Goal: Register for event/course

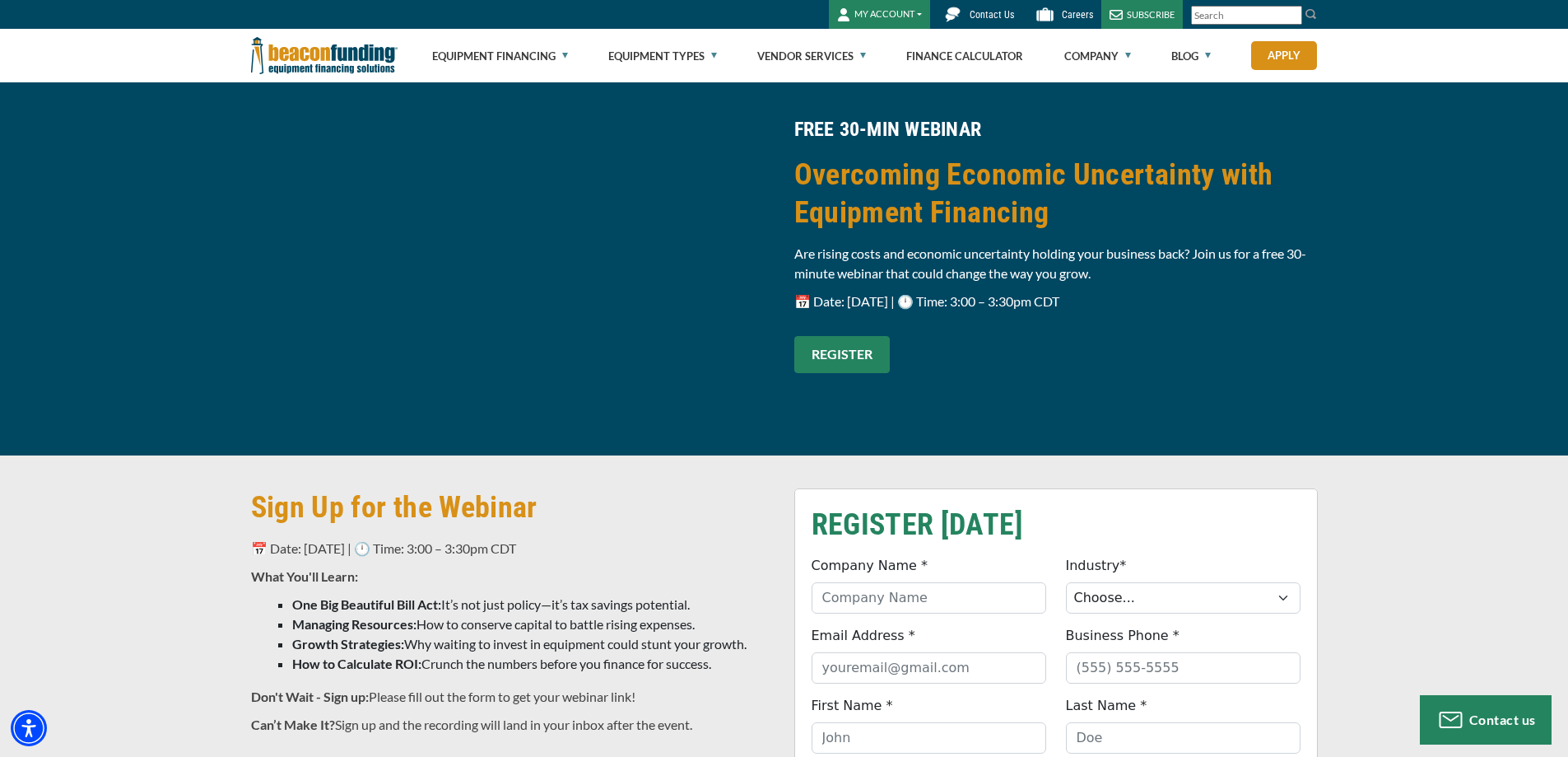
click at [832, 353] on link "REGISTER" at bounding box center [842, 354] width 95 height 37
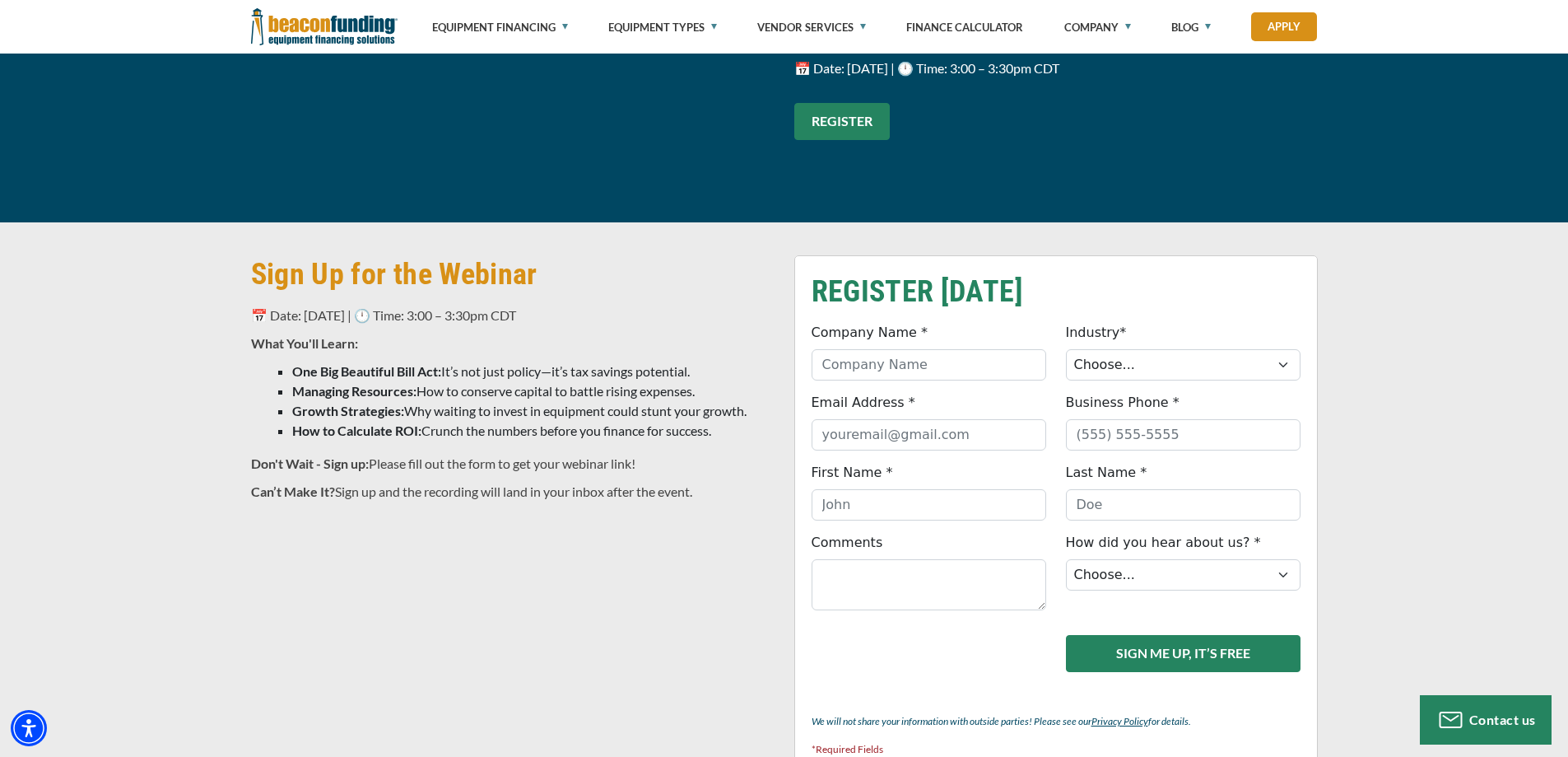
scroll to position [422, 0]
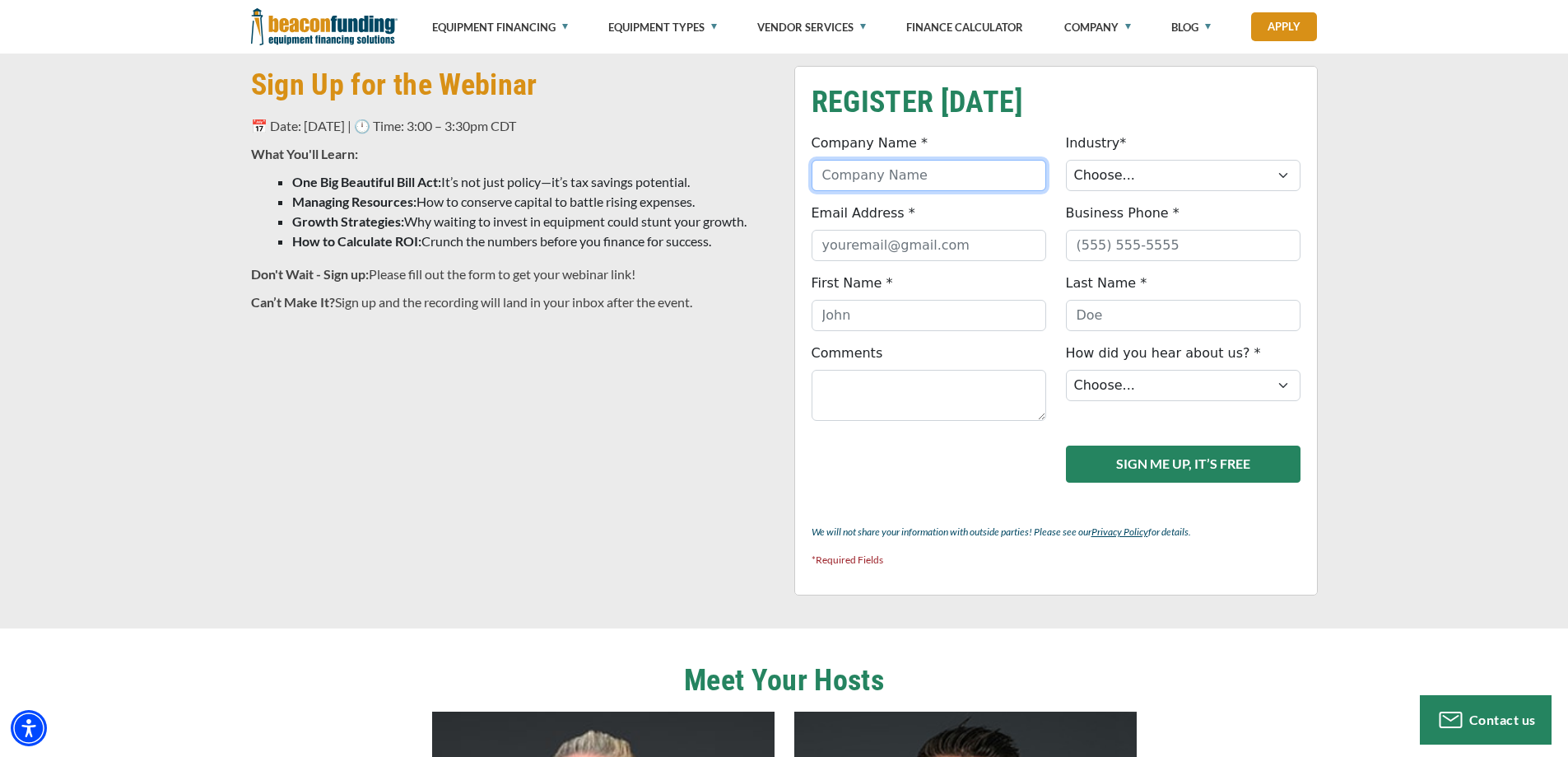
click at [939, 184] on input "Company Name *" at bounding box center [928, 175] width 234 height 31
type input "DYAS LLC"
type input "dyas.communications@gmail.com"
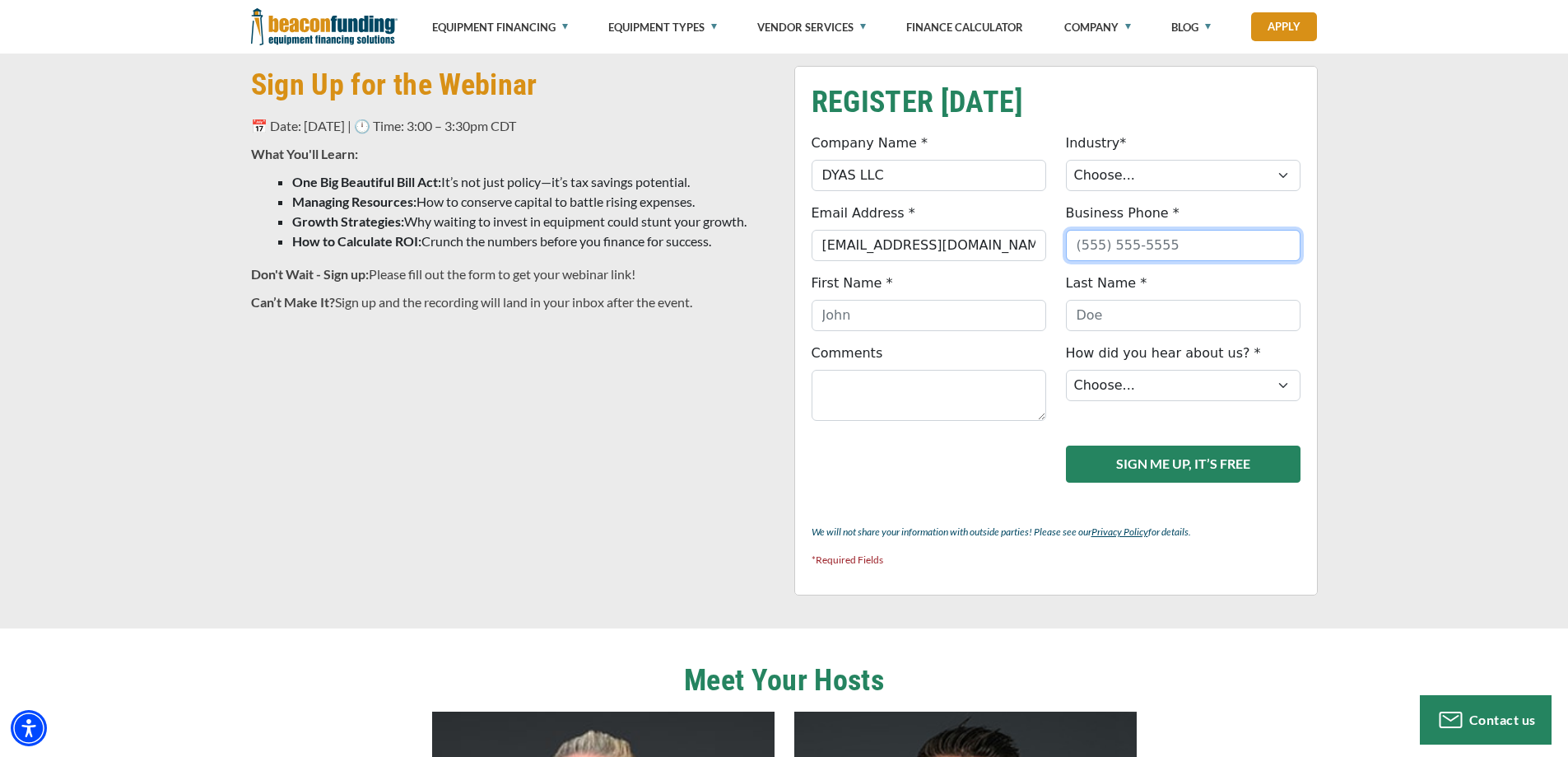
type input "4076401569"
type input "Dennys"
type input "Gonzalez"
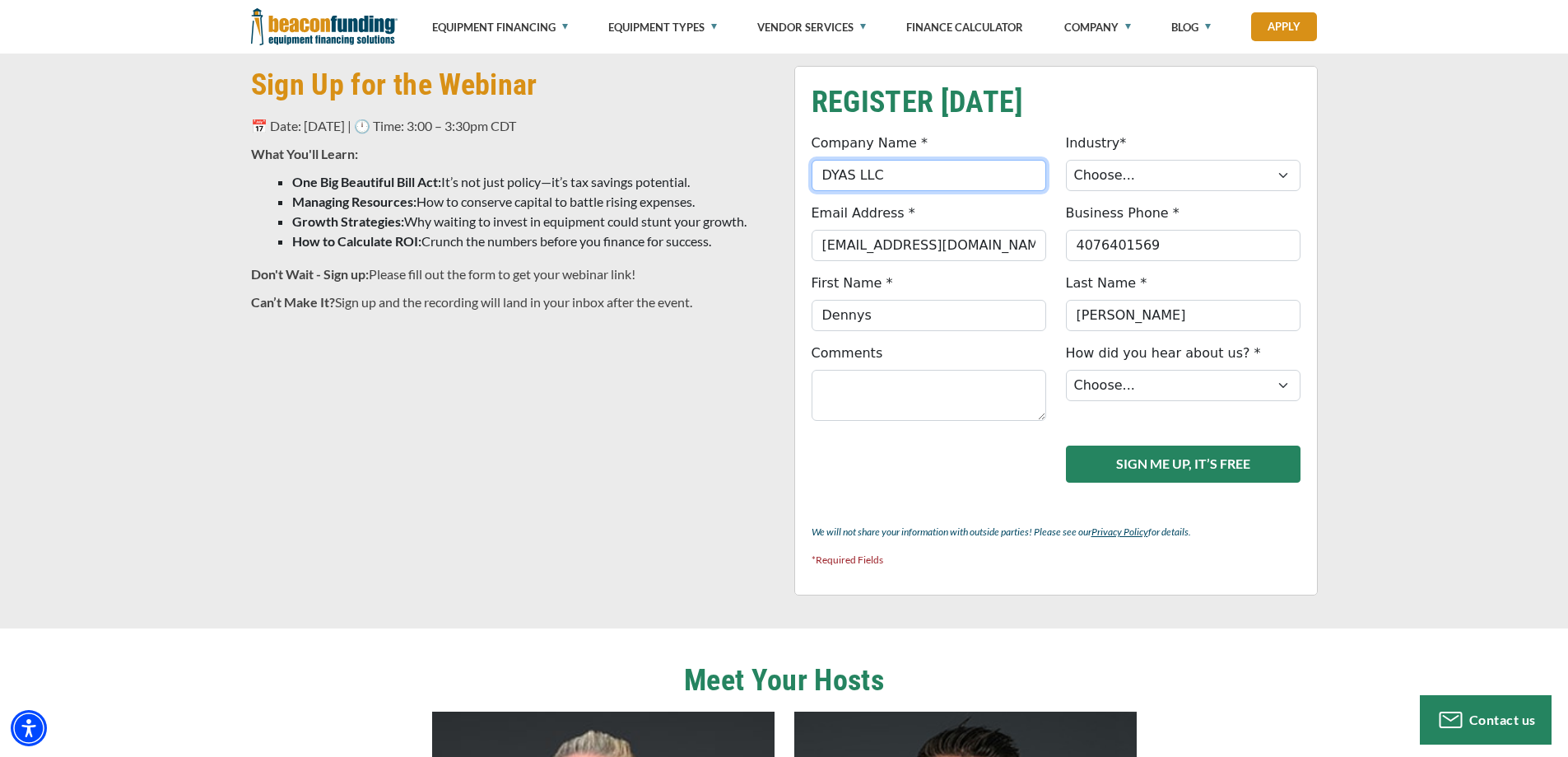
type input "(407) 640-1569"
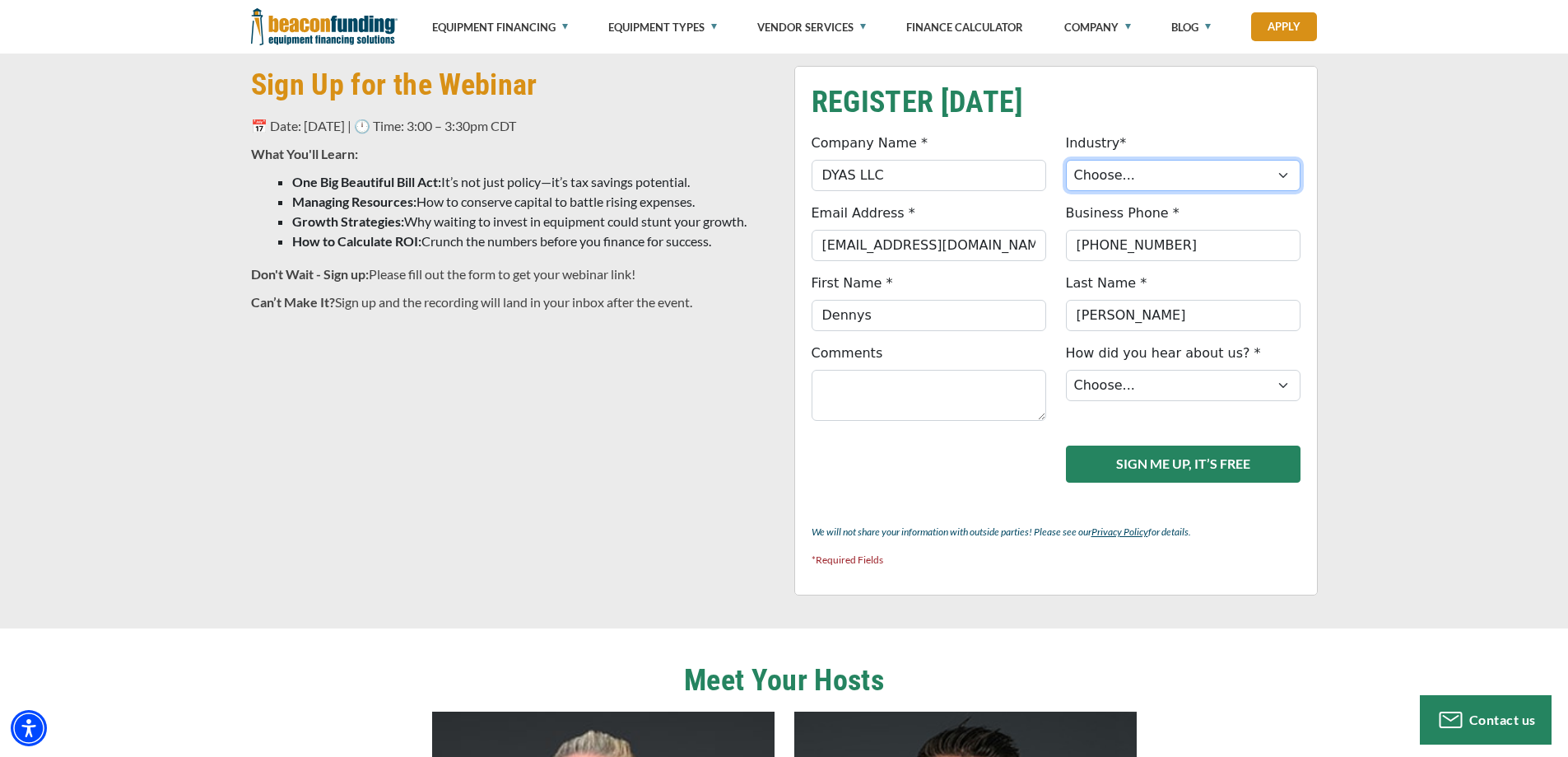
click at [1109, 174] on select "Choose... Towing Landscape/Hardscape Decorated Apparel Septic Light Constructio…" at bounding box center [1183, 175] width 234 height 31
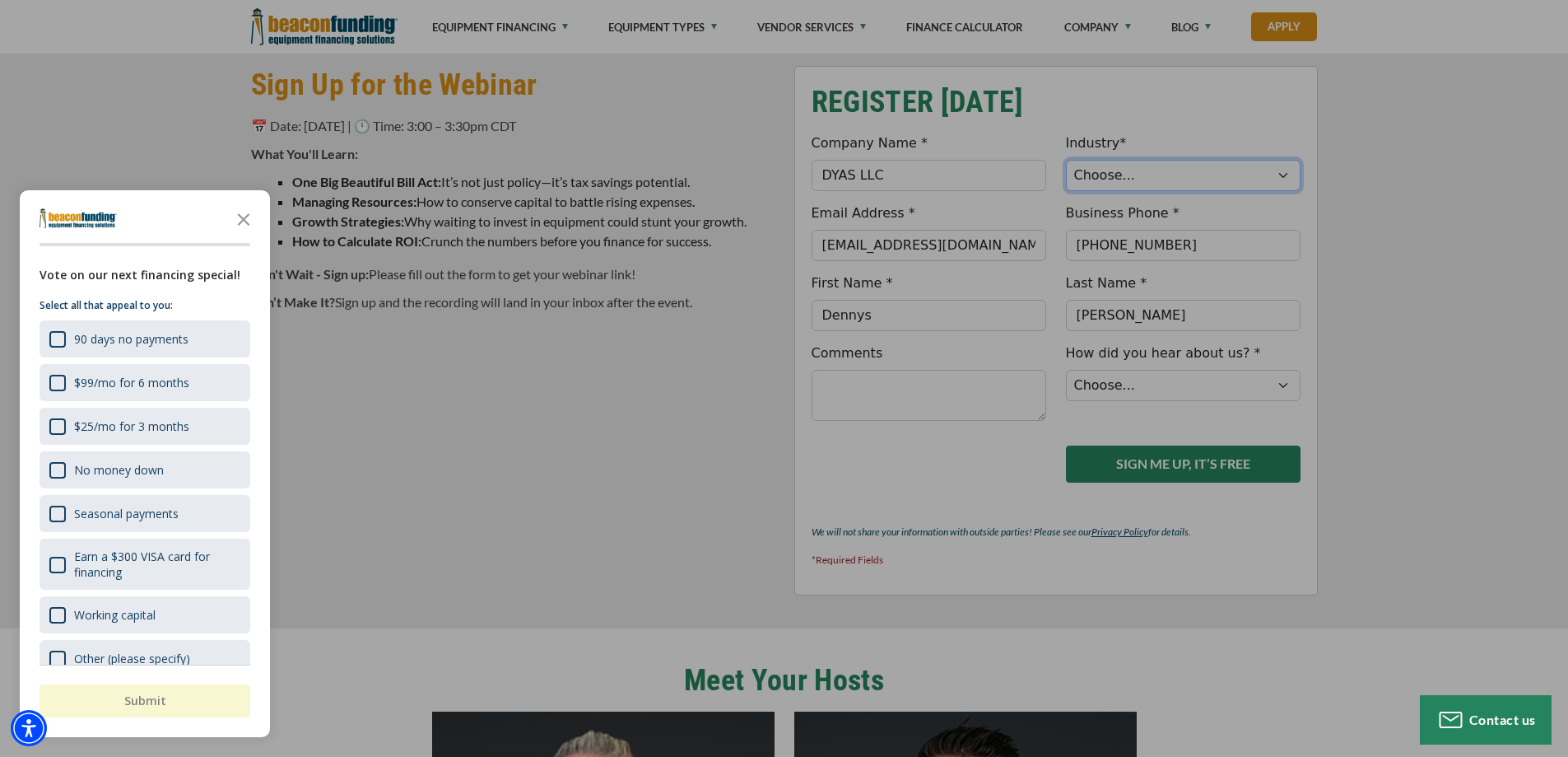
select select "6"
click at [1066, 160] on select "Choose... Towing Landscape/Hardscape Decorated Apparel Septic Light Constructio…" at bounding box center [1183, 175] width 234 height 31
click at [244, 220] on polygon "Close the survey" at bounding box center [244, 219] width 13 height 13
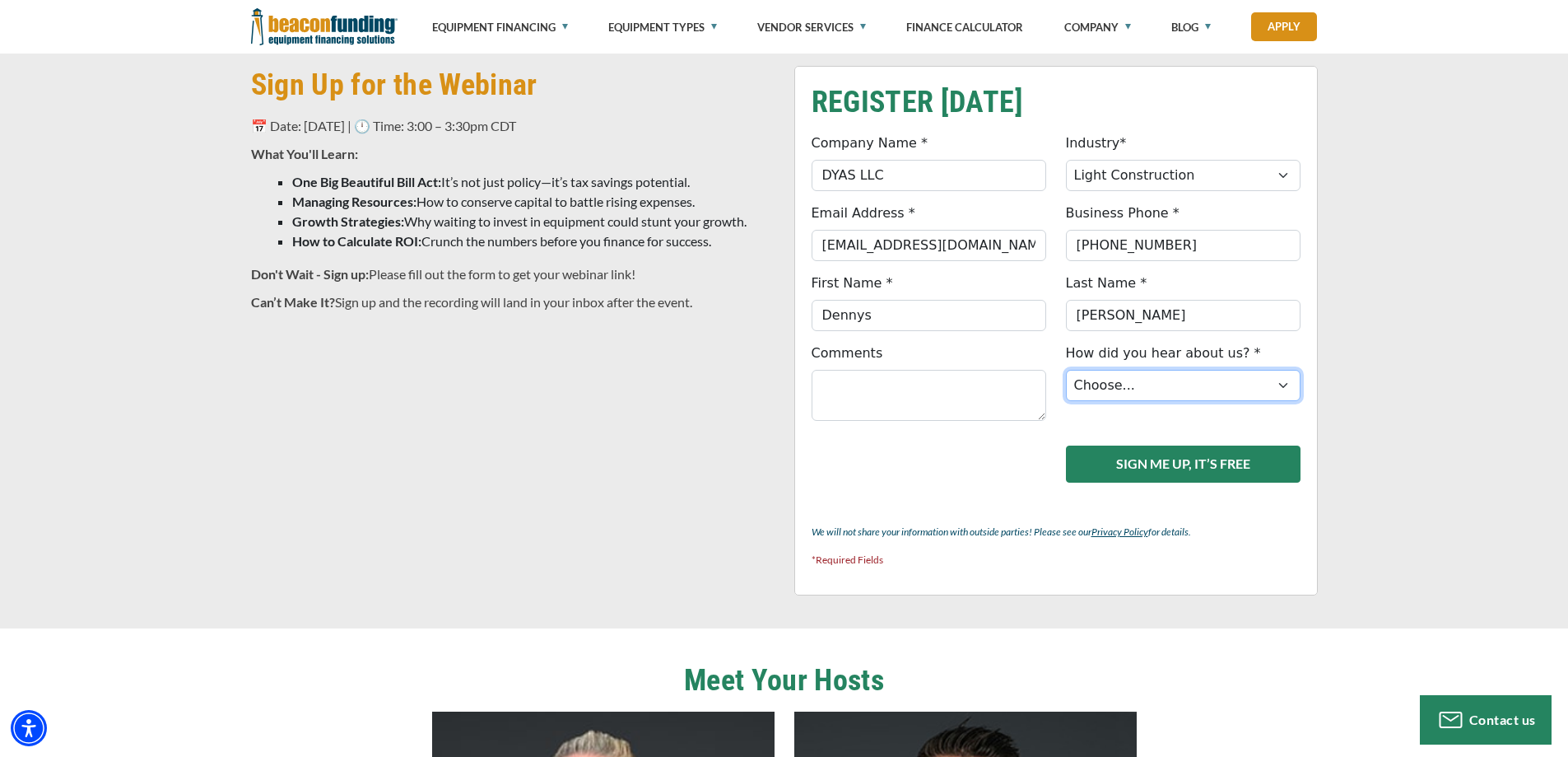
click at [1177, 383] on select "Choose... Internet Search Vendor Referral Word of Mouth Client Referral Email E…" at bounding box center [1183, 385] width 234 height 31
select select "9"
click at [1066, 370] on select "Choose... Internet Search Vendor Referral Word of Mouth Client Referral Email E…" at bounding box center [1183, 385] width 234 height 31
click at [1072, 413] on div "How did you hear about us? * Choose... Internet Search Vendor Referral Word of …" at bounding box center [1182, 381] width 254 height 77
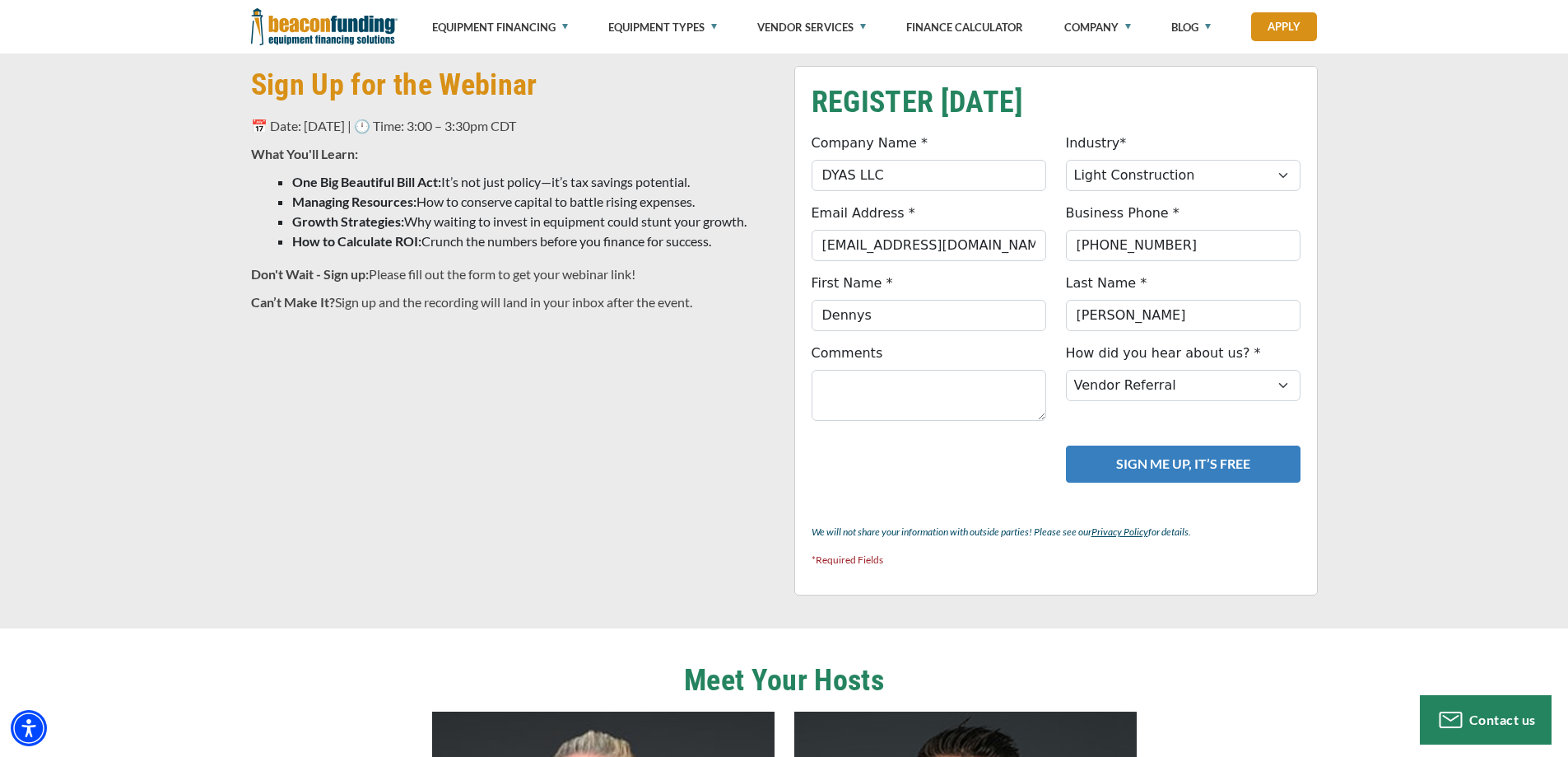
click at [1149, 457] on button "SIGN ME UP, IT’S FREE" at bounding box center [1183, 464] width 234 height 37
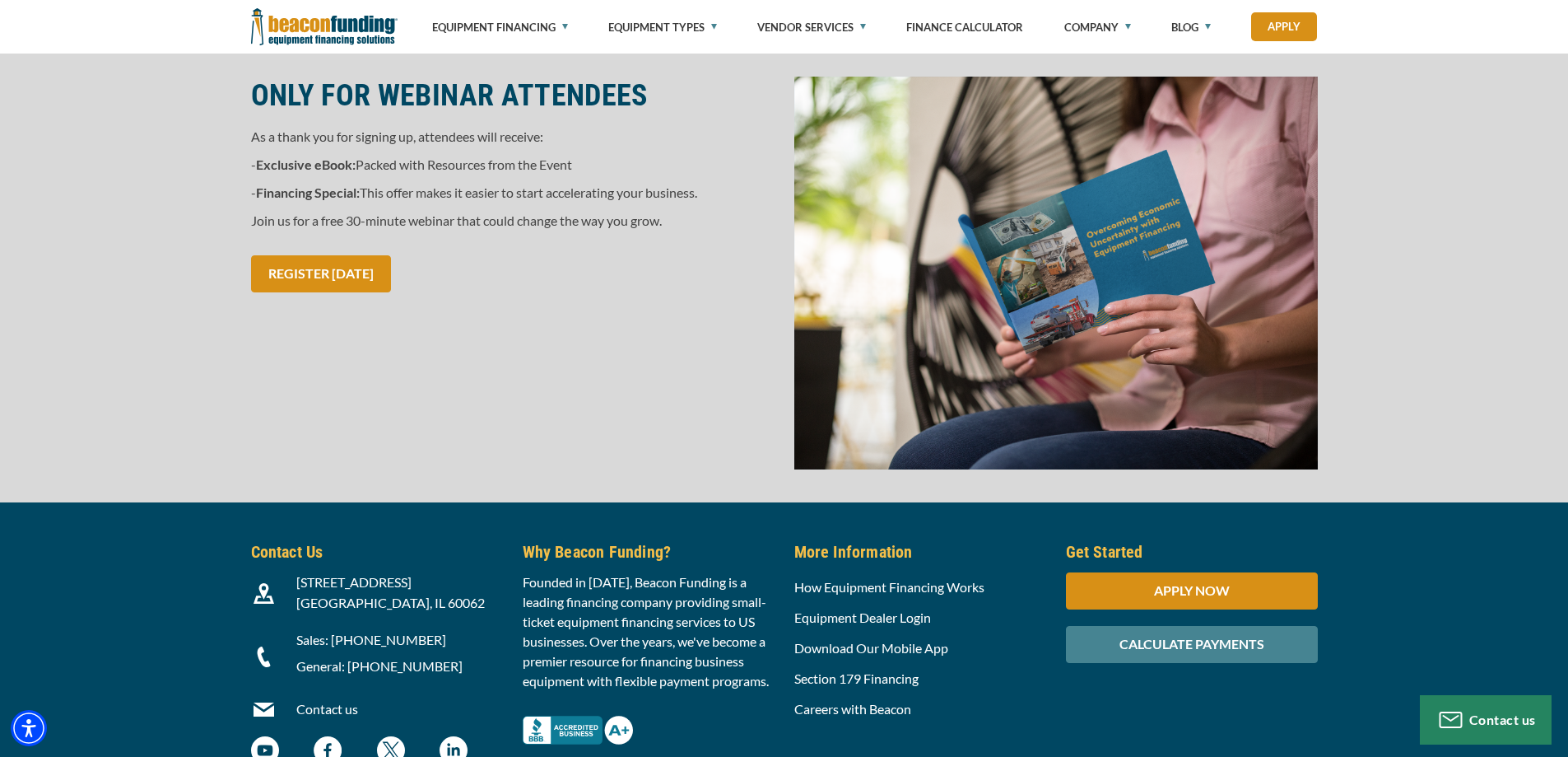
scroll to position [1527, 0]
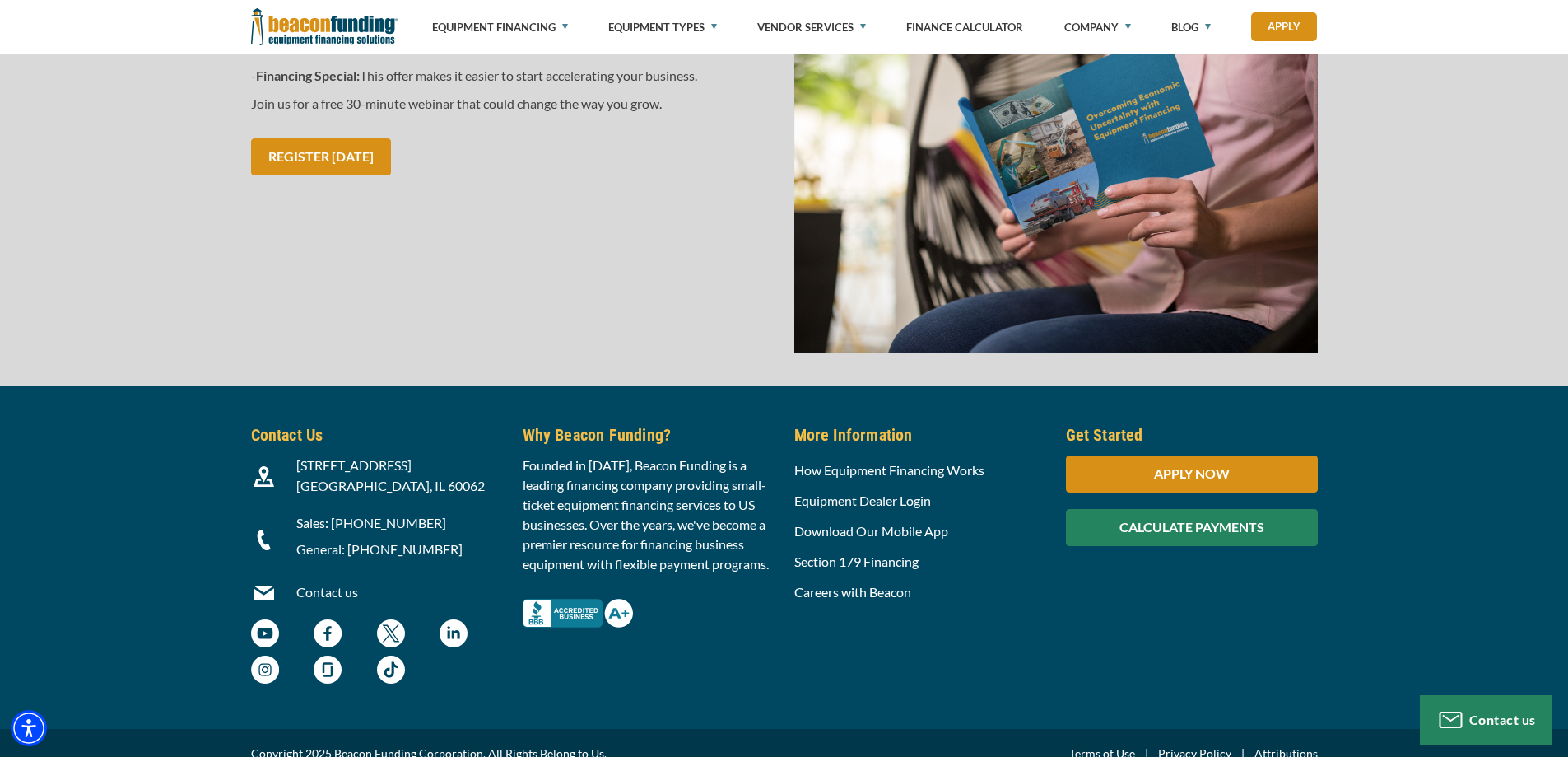
click at [1172, 509] on div "CALCULATE PAYMENTS" at bounding box center [1192, 528] width 252 height 37
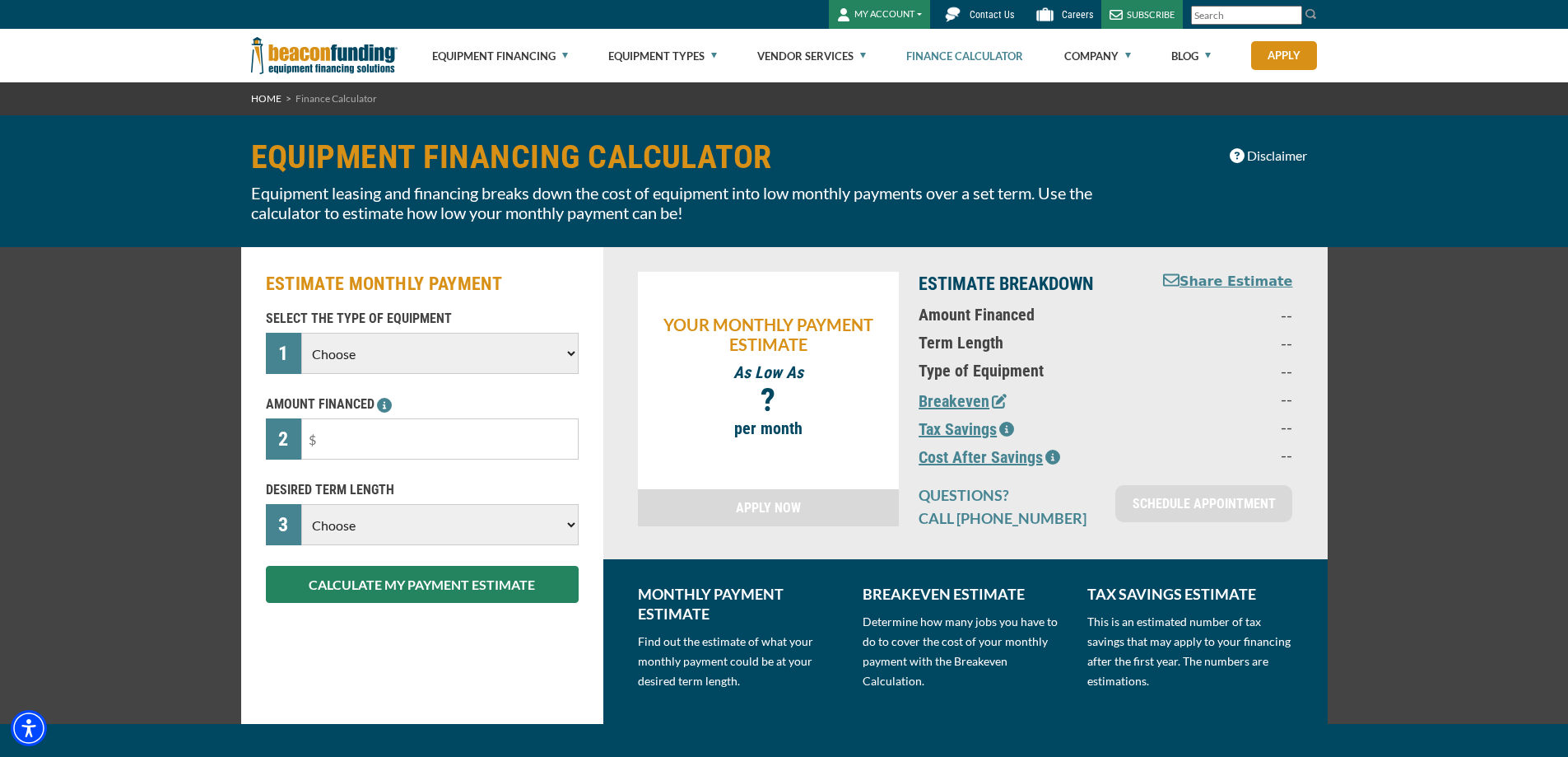
click at [525, 348] on select "Choose Backhoe Boom/Bucket Truck Chipper Commercial Mower Crane DTG/DTF Printin…" at bounding box center [440, 353] width 277 height 41
select select "6"
click at [302, 332] on select "Choose Backhoe Boom/Bucket Truck Chipper Commercial Mower Crane DTG/DTF Printin…" at bounding box center [440, 353] width 277 height 41
click at [493, 443] on input "text" at bounding box center [440, 438] width 277 height 41
type input "$80,000"
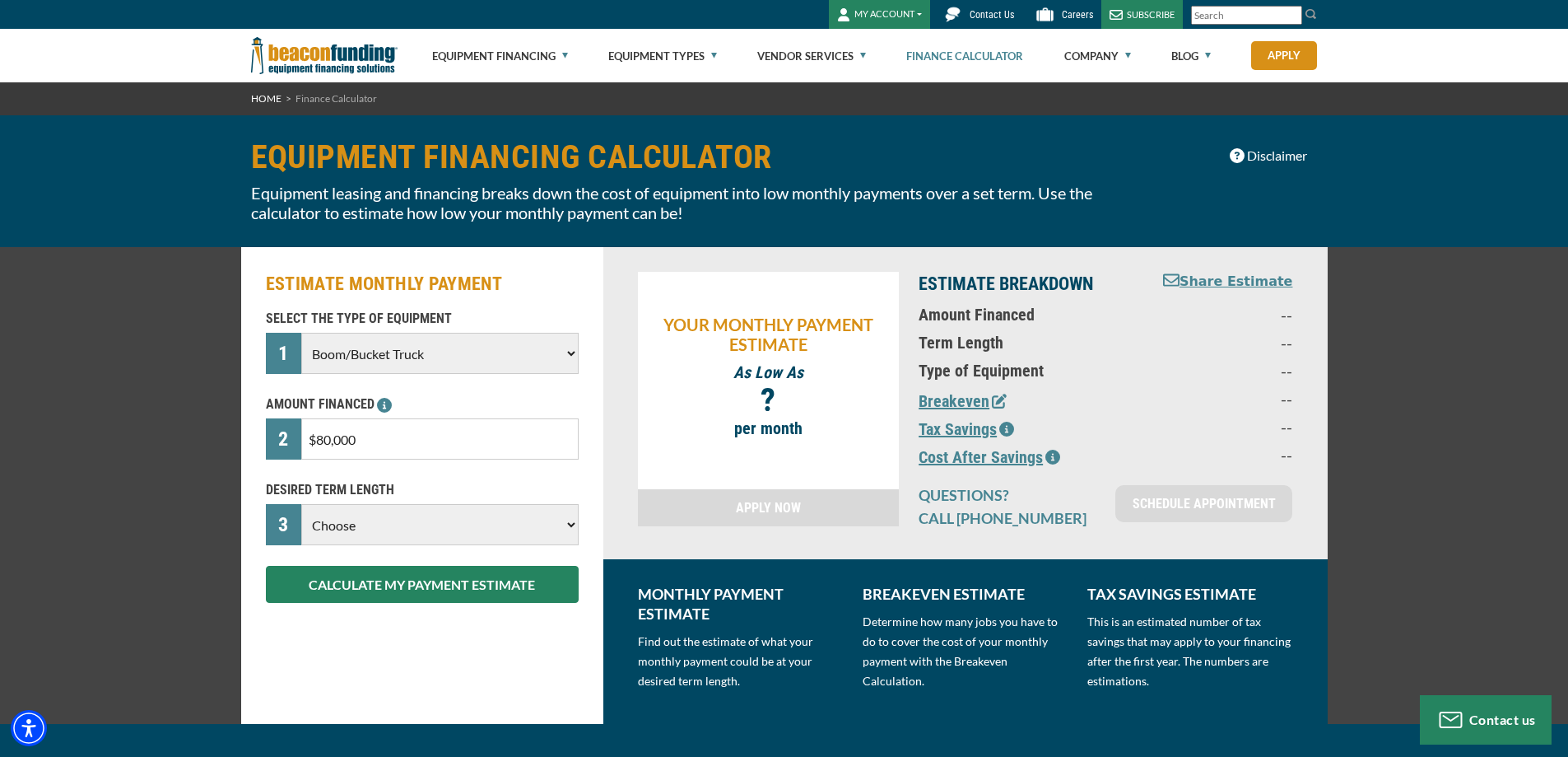
click at [521, 518] on select "Choose 36 Months 48 Months 60 Months" at bounding box center [440, 524] width 277 height 41
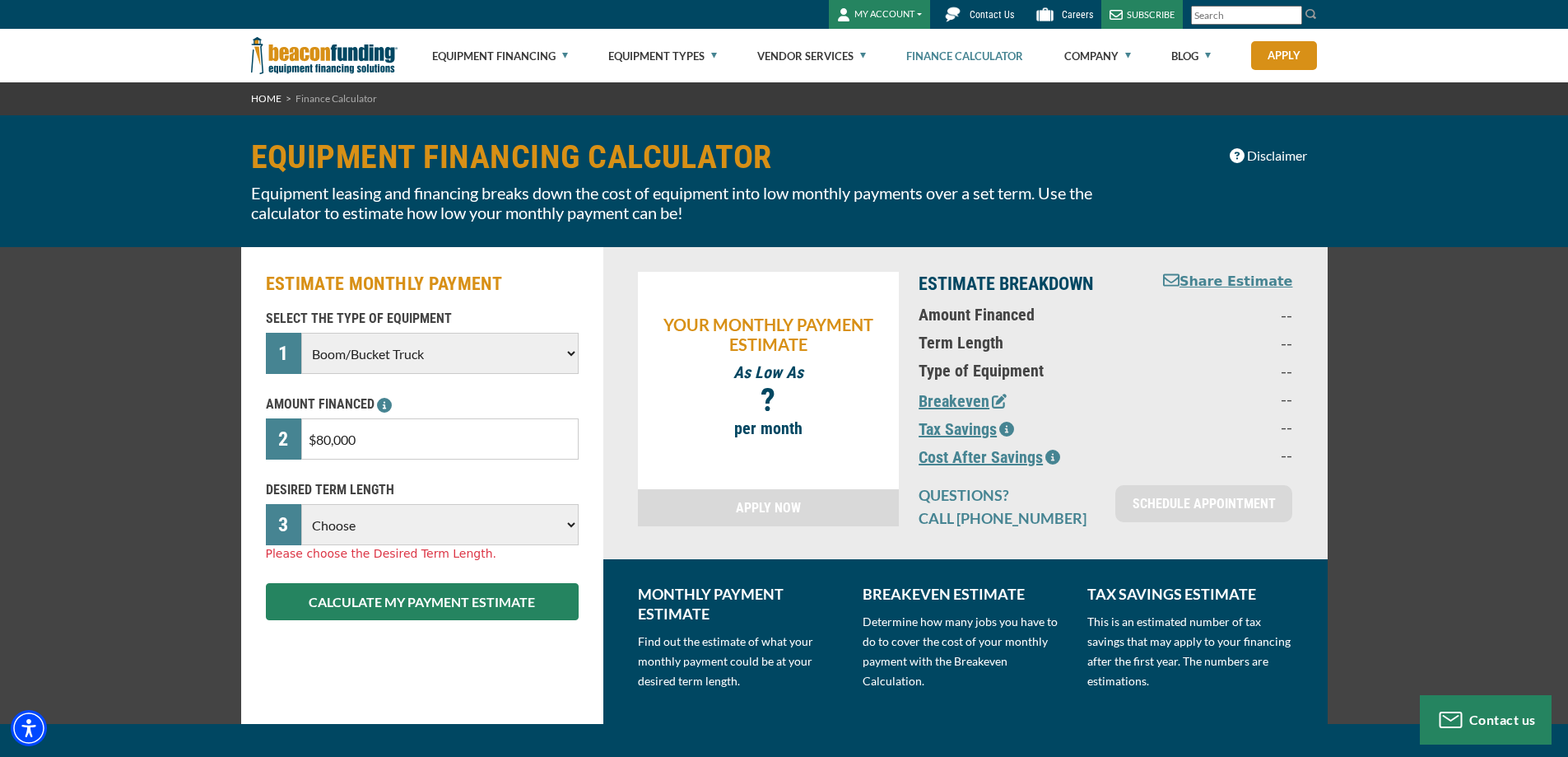
select select "60"
click at [302, 504] on select "Choose 36 Months 48 Months 60 Months" at bounding box center [440, 524] width 277 height 41
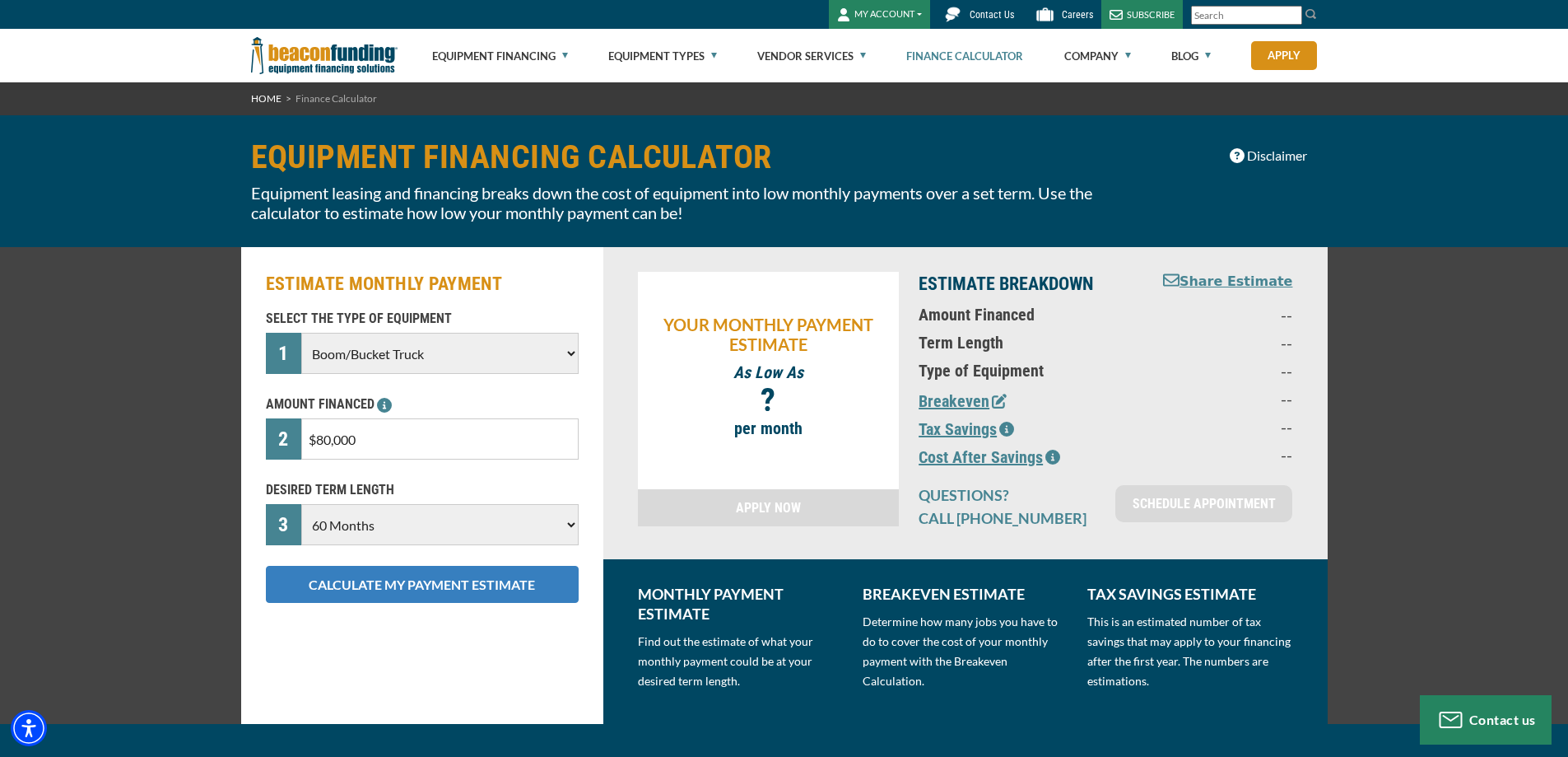
click at [365, 585] on button "CALCULATE MY PAYMENT ESTIMATE" at bounding box center [422, 585] width 313 height 37
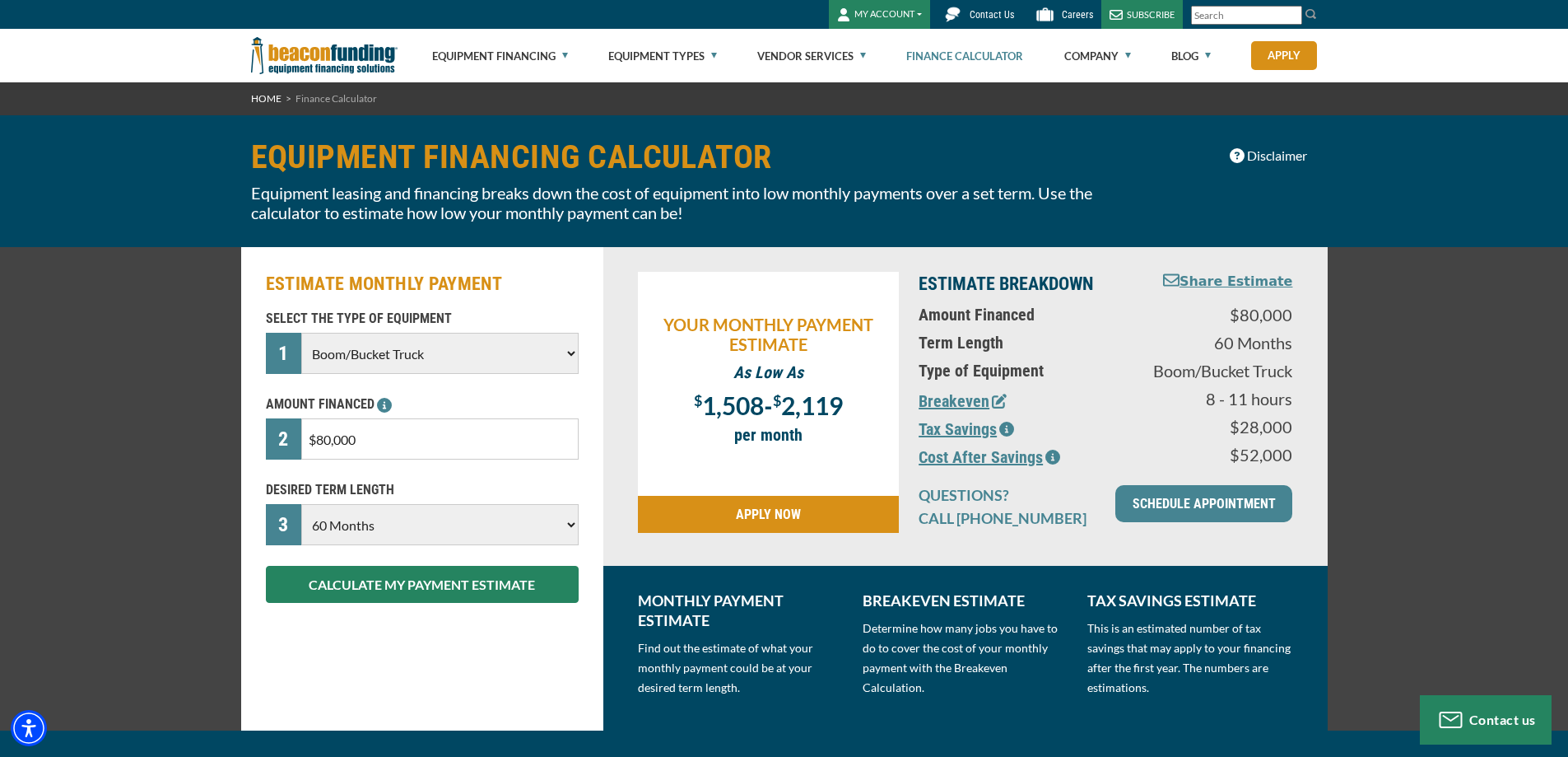
click at [934, 398] on button "Breakeven" at bounding box center [962, 400] width 88 height 25
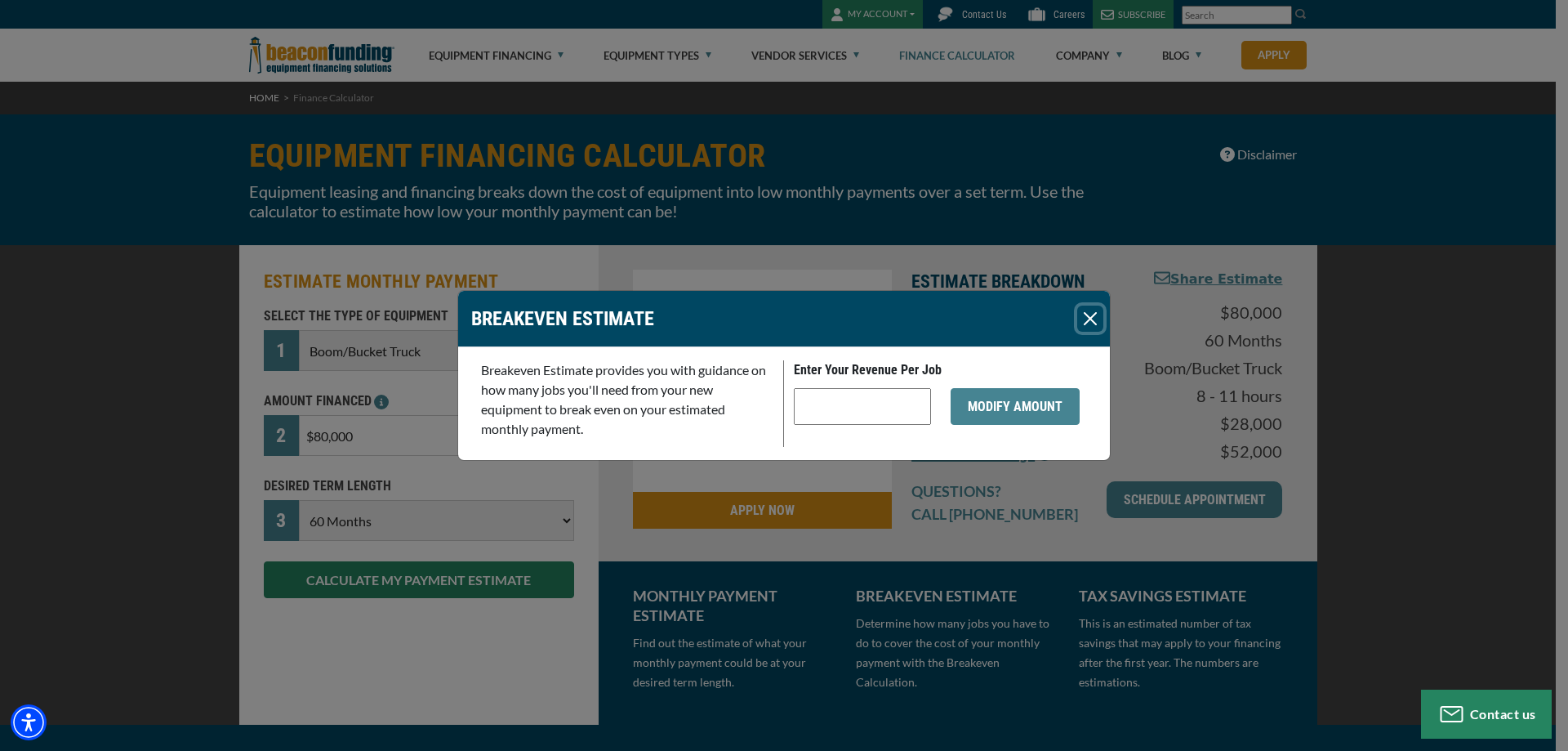
click at [1091, 317] on button "Close" at bounding box center [1090, 318] width 26 height 26
